Goal: Check status

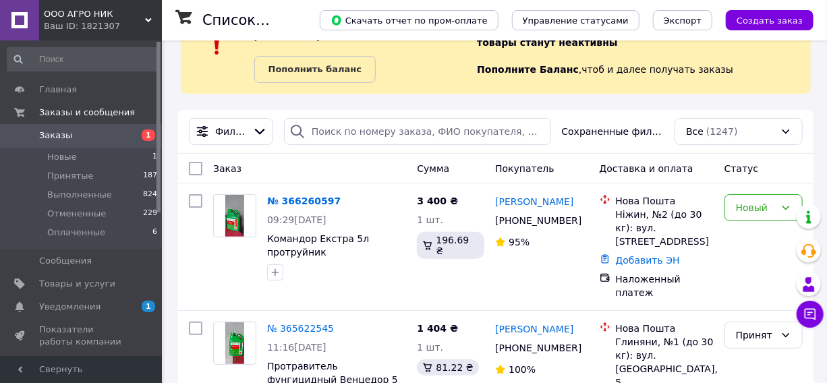
scroll to position [102, 0]
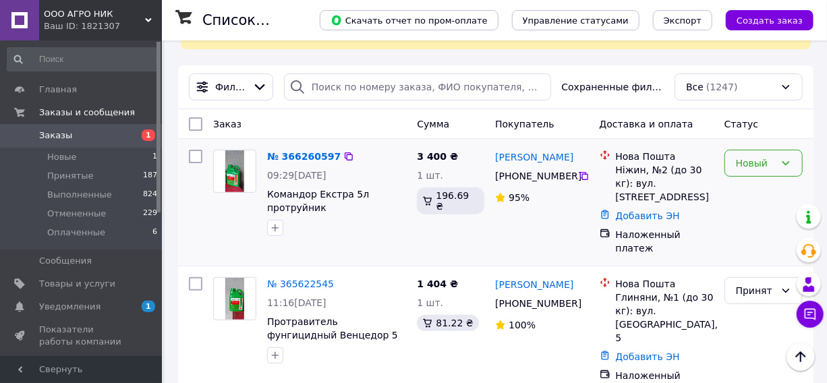
click at [774, 171] on div "Новый" at bounding box center [763, 163] width 78 height 27
click at [769, 188] on li "Принят" at bounding box center [763, 192] width 77 height 24
click at [85, 16] on span "ООО АГРО НИК" at bounding box center [94, 14] width 101 height 12
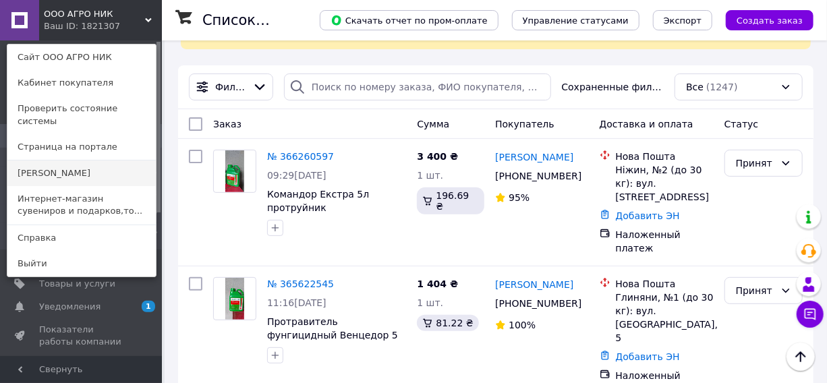
click at [80, 160] on link "[PERSON_NAME]" at bounding box center [81, 173] width 148 height 26
